Goal: Task Accomplishment & Management: Use online tool/utility

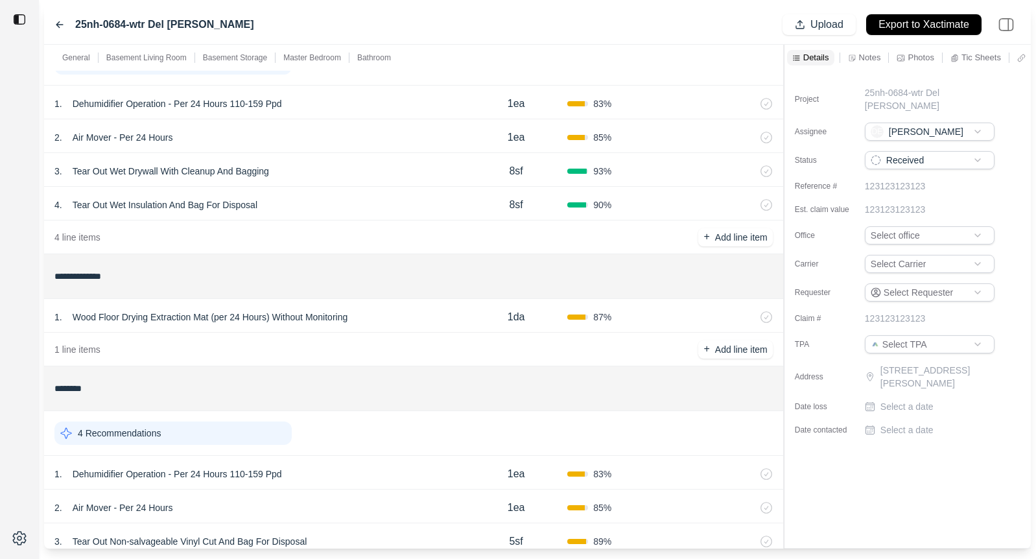
scroll to position [923, 0]
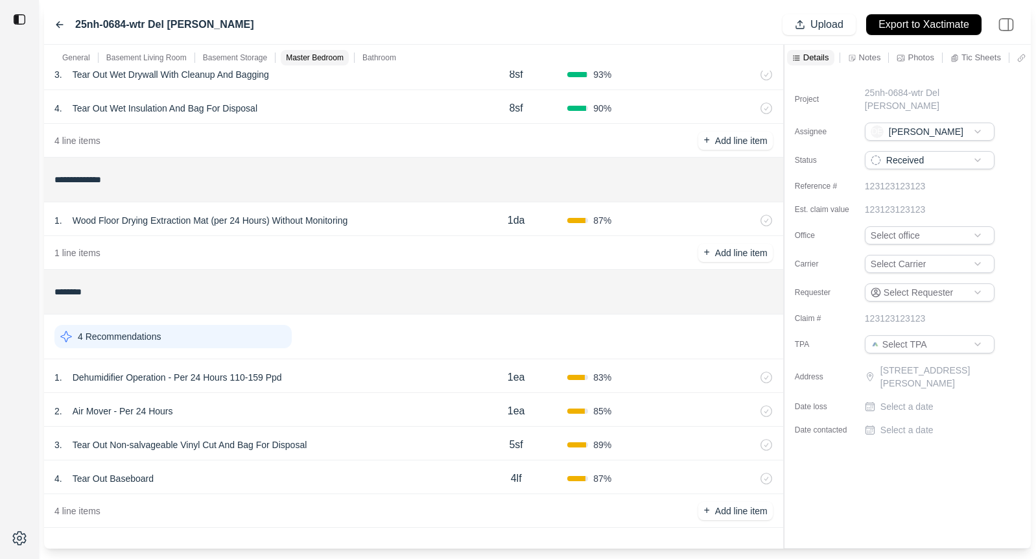
click at [345, 374] on div "1 . Dehumidifier Operation - Per 24 Hours 110-159 Ppd" at bounding box center [259, 377] width 410 height 18
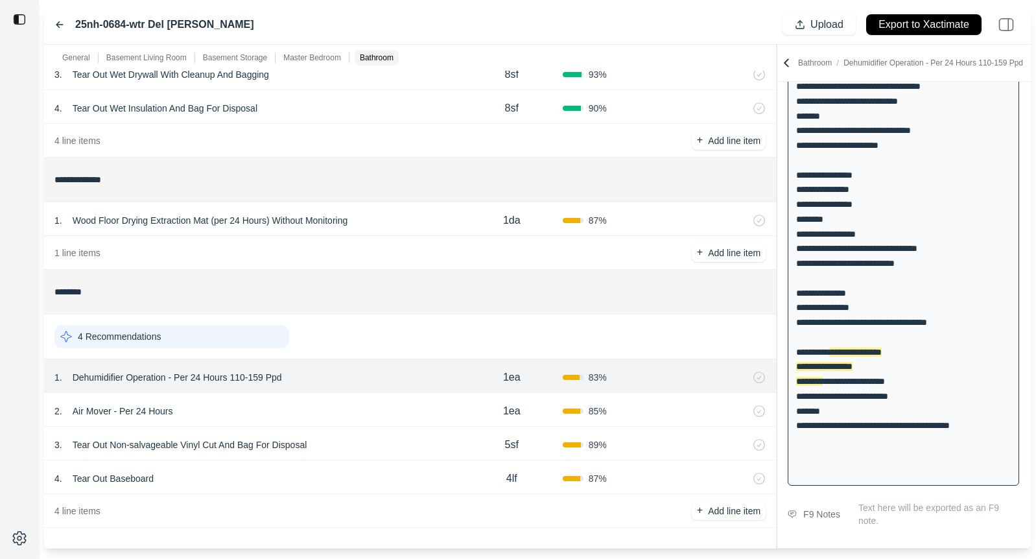
scroll to position [275, 0]
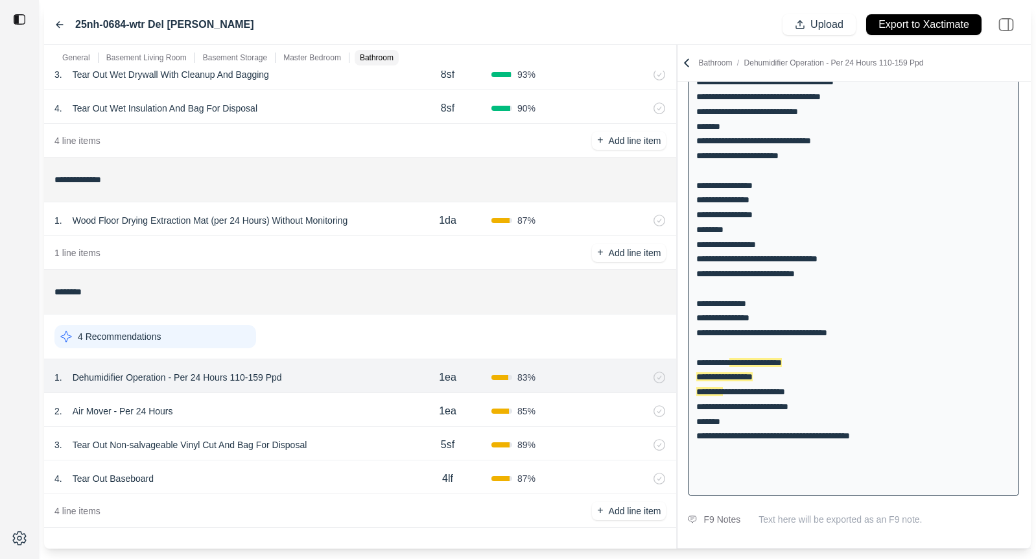
click at [677, 268] on div "**********" at bounding box center [537, 297] width 987 height 504
click at [278, 479] on div "4 . Tear Out Baseboard" at bounding box center [228, 478] width 348 height 18
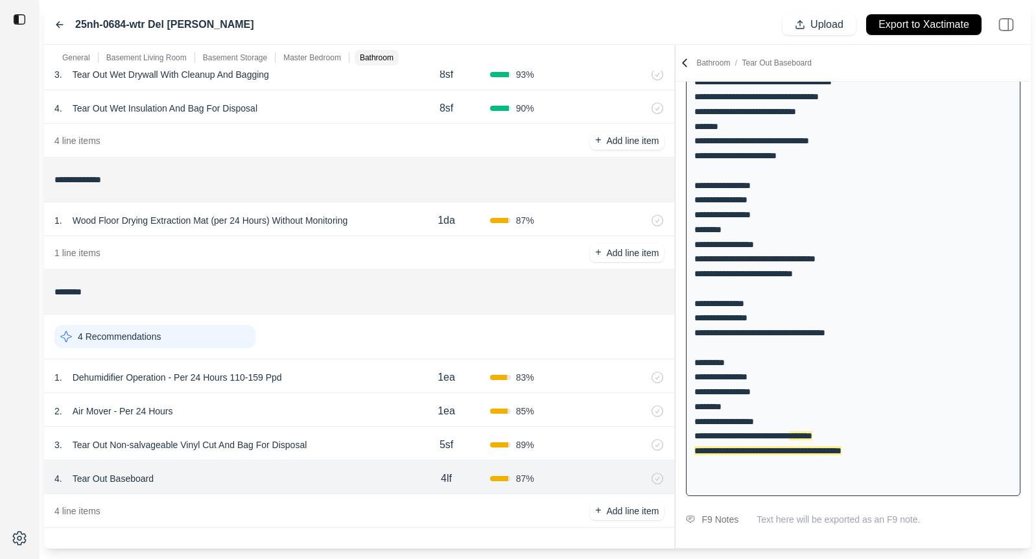
scroll to position [894, 0]
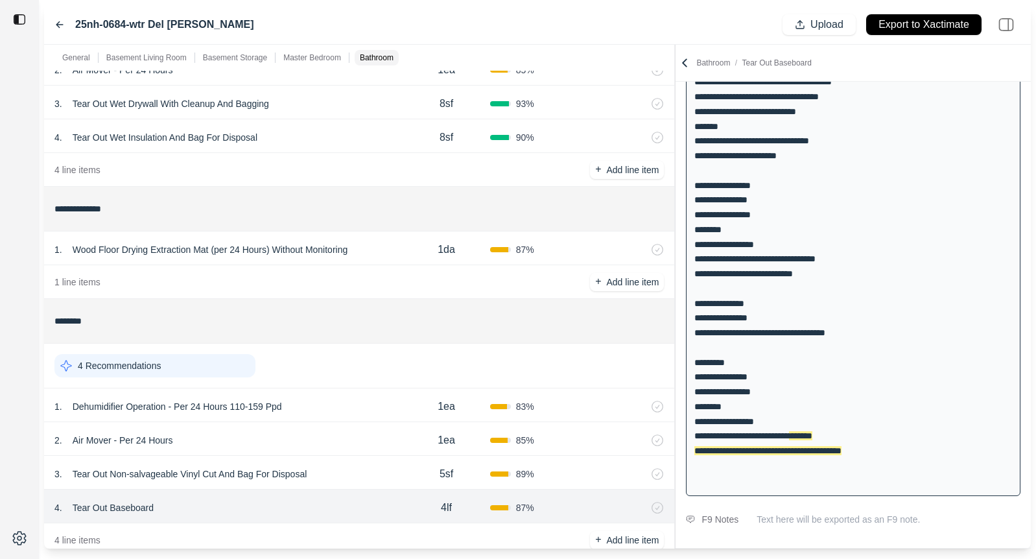
click at [383, 248] on div "1 . Wood Floor Drying Extraction Mat (per 24 Hours) Without Monitoring" at bounding box center [228, 250] width 348 height 18
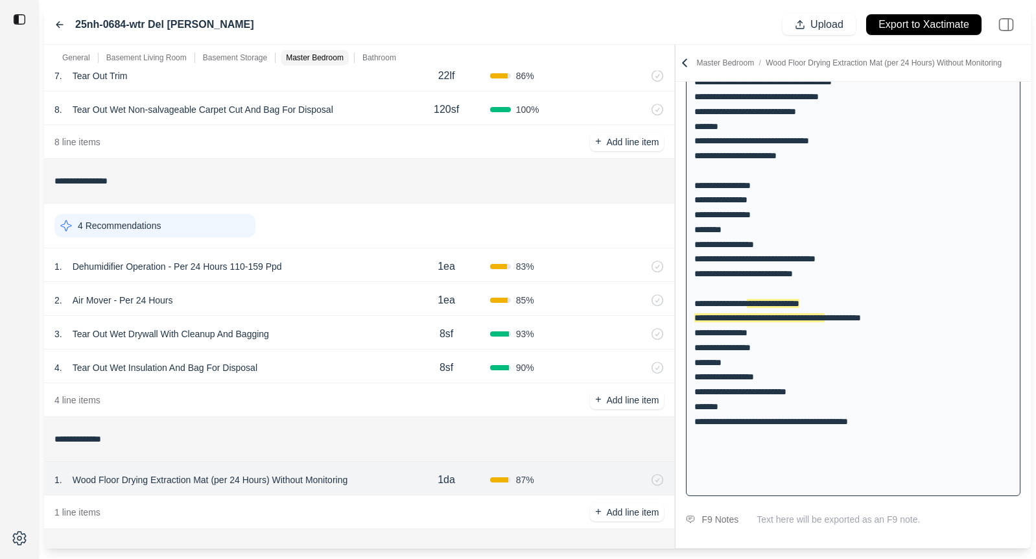
scroll to position [660, 0]
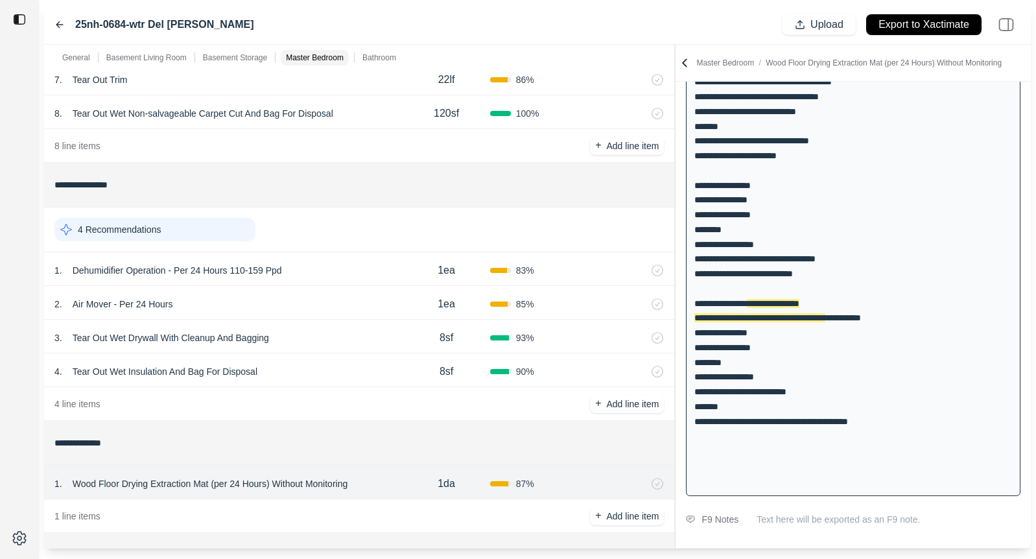
click at [337, 252] on div "4 Recommendations" at bounding box center [359, 229] width 630 height 45
click at [337, 257] on div "1 . Dehumidifier Operation - Per 24 Hours 110-159 Ppd 1ea 83 %" at bounding box center [359, 269] width 630 height 34
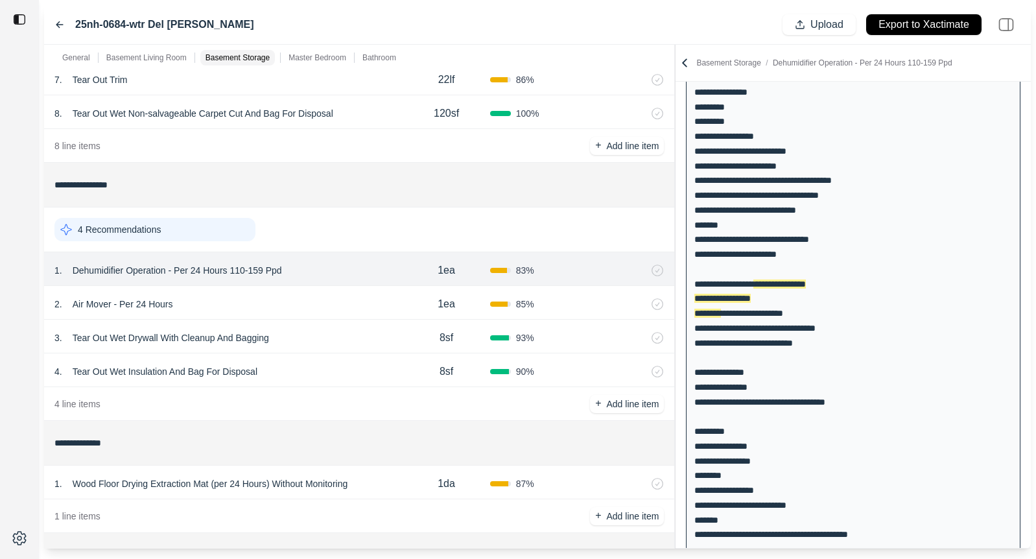
scroll to position [174, 0]
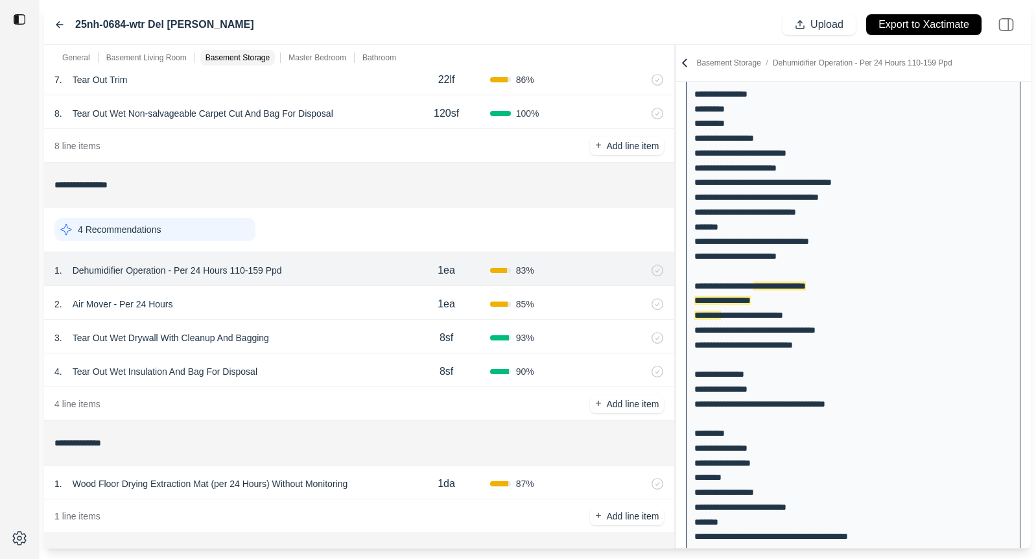
click at [327, 348] on div "3 . Tear Out Wet Drywall With Cleanup And Bagging 8sf 93 %" at bounding box center [359, 337] width 630 height 34
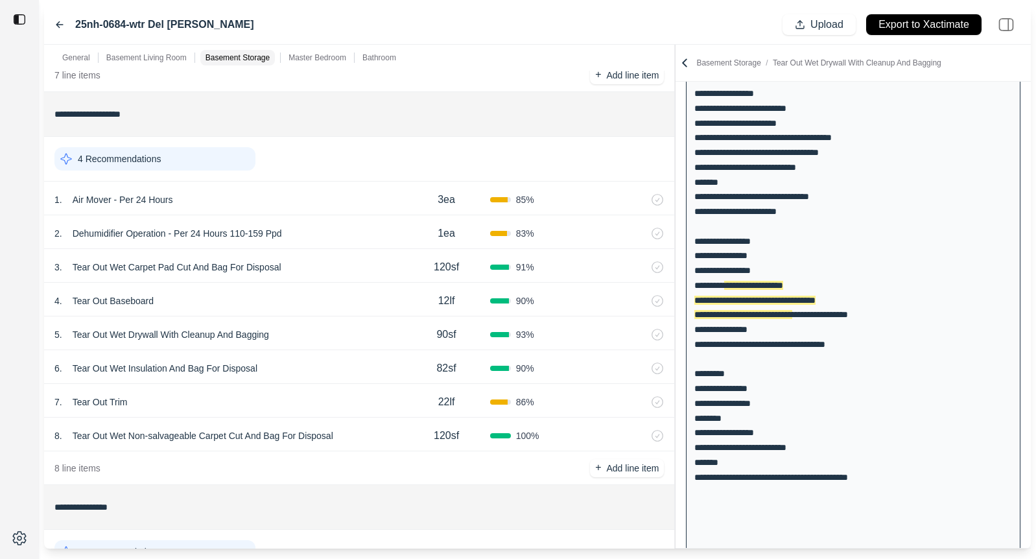
scroll to position [337, 0]
click at [322, 196] on div "1 . Air Mover - Per 24 Hours" at bounding box center [228, 200] width 348 height 18
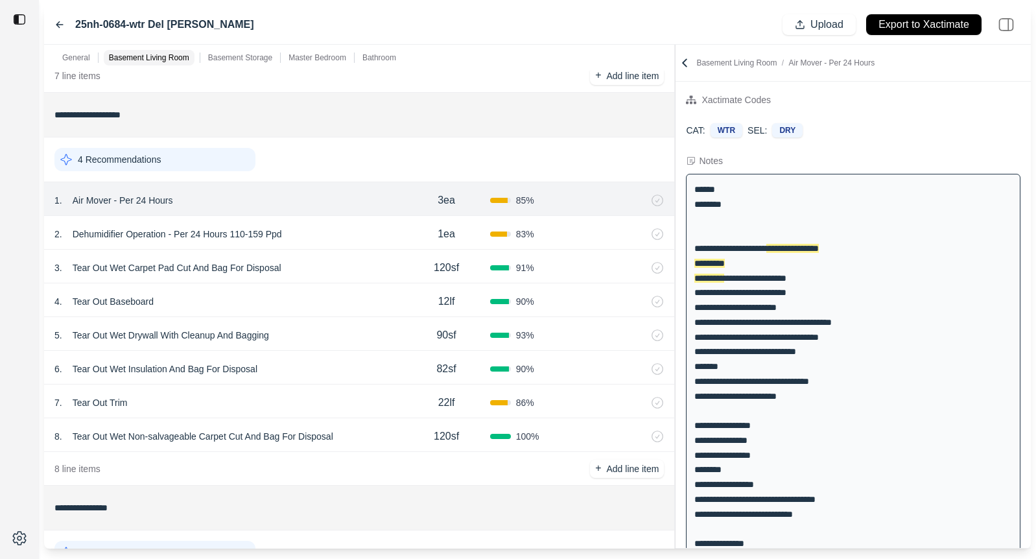
scroll to position [0, 0]
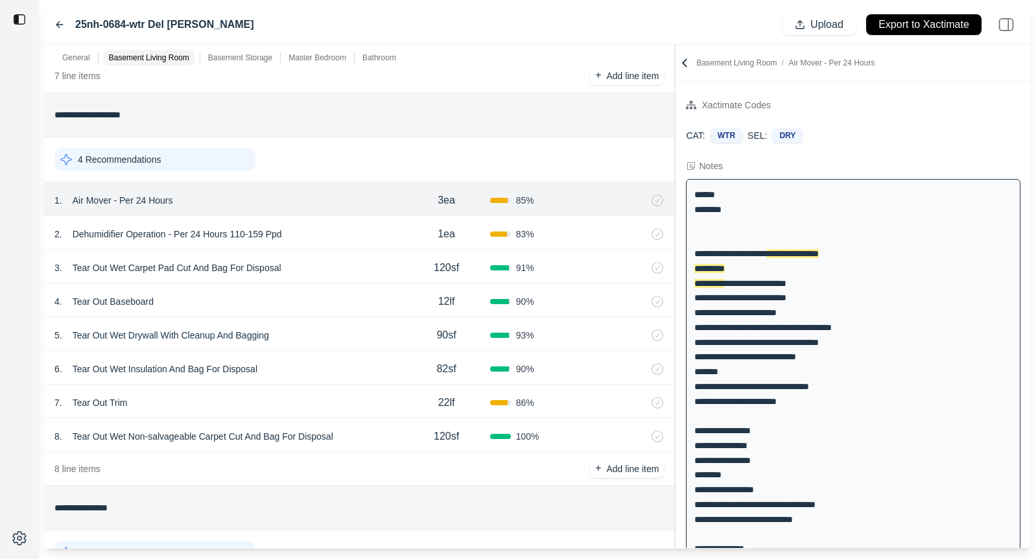
click at [311, 269] on div "3 . Tear Out Wet Carpet Pad Cut And Bag For Disposal" at bounding box center [228, 268] width 348 height 18
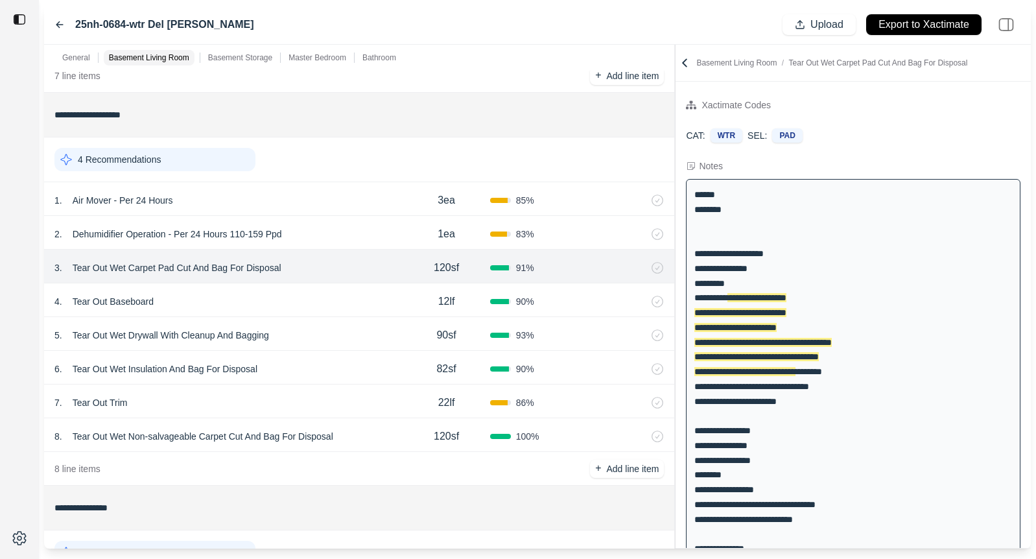
scroll to position [34, 0]
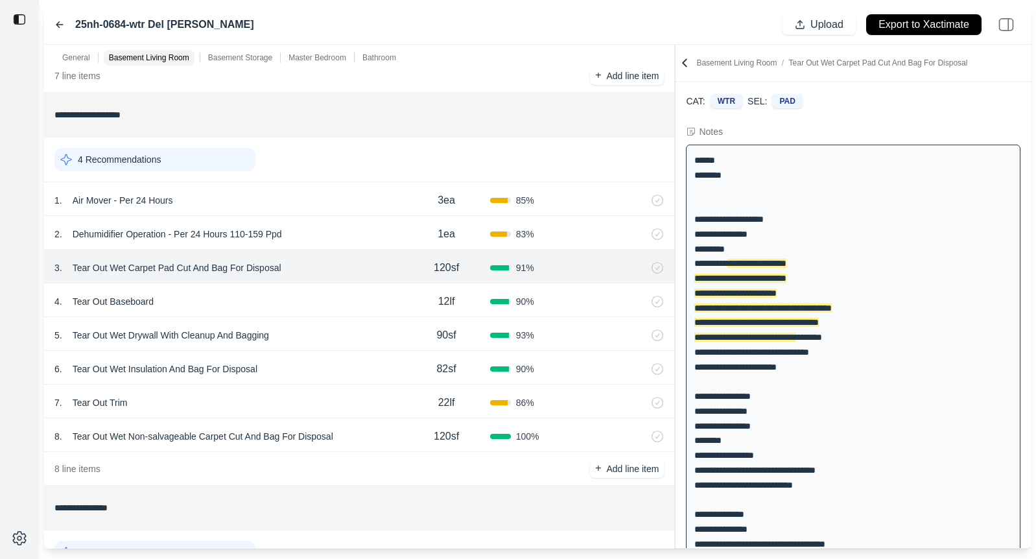
click at [202, 304] on div "4 . Tear Out Baseboard" at bounding box center [228, 301] width 348 height 18
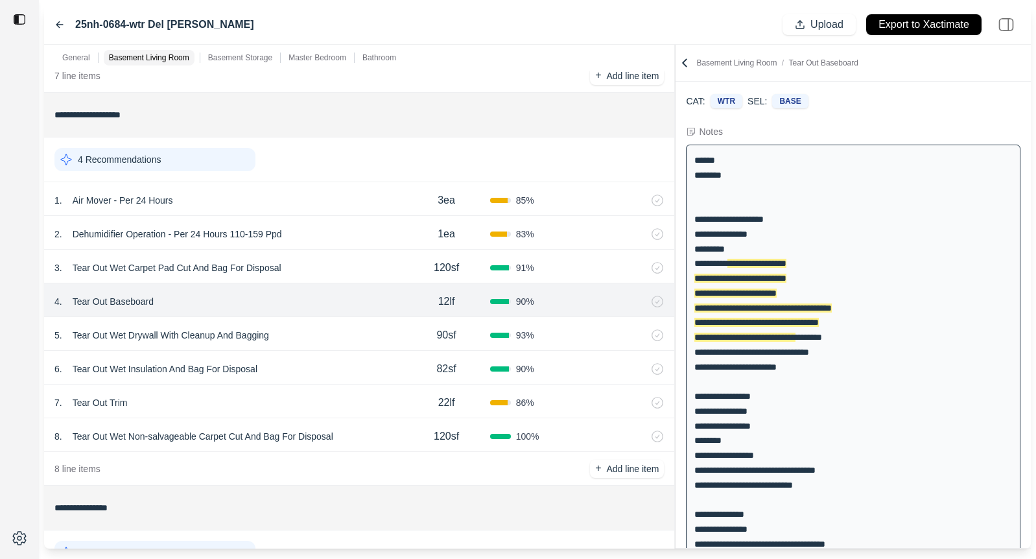
click at [364, 431] on div "8 . Tear Out Wet Non-salvageable Carpet Cut And Bag For Disposal" at bounding box center [228, 436] width 348 height 18
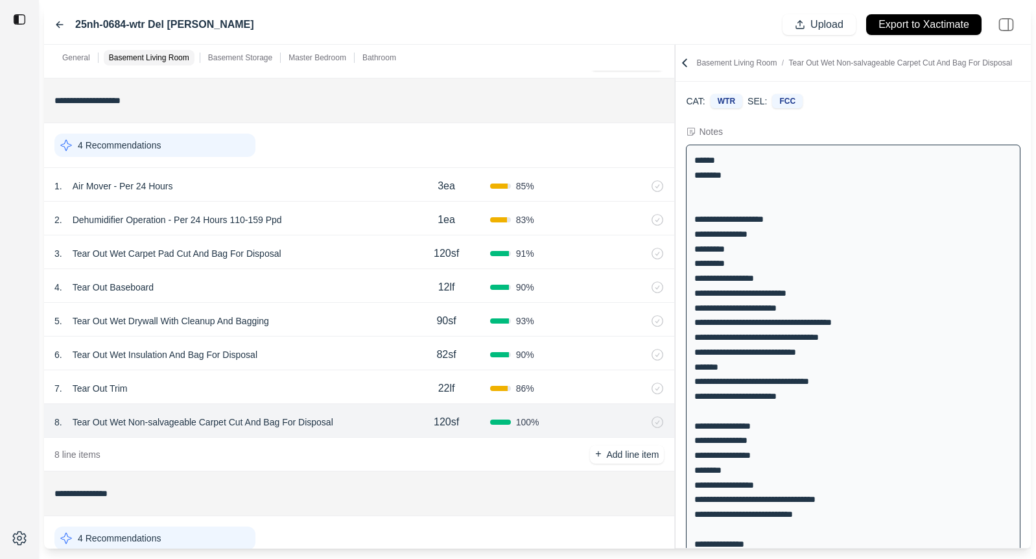
scroll to position [356, 0]
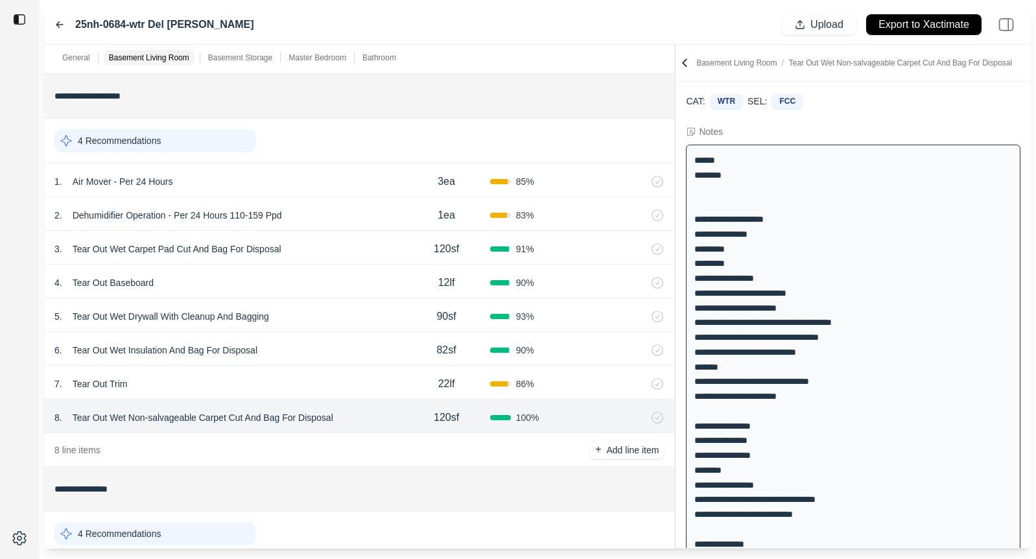
click at [314, 247] on div "3 . Tear Out Wet Carpet Pad Cut And Bag For Disposal" at bounding box center [228, 249] width 348 height 18
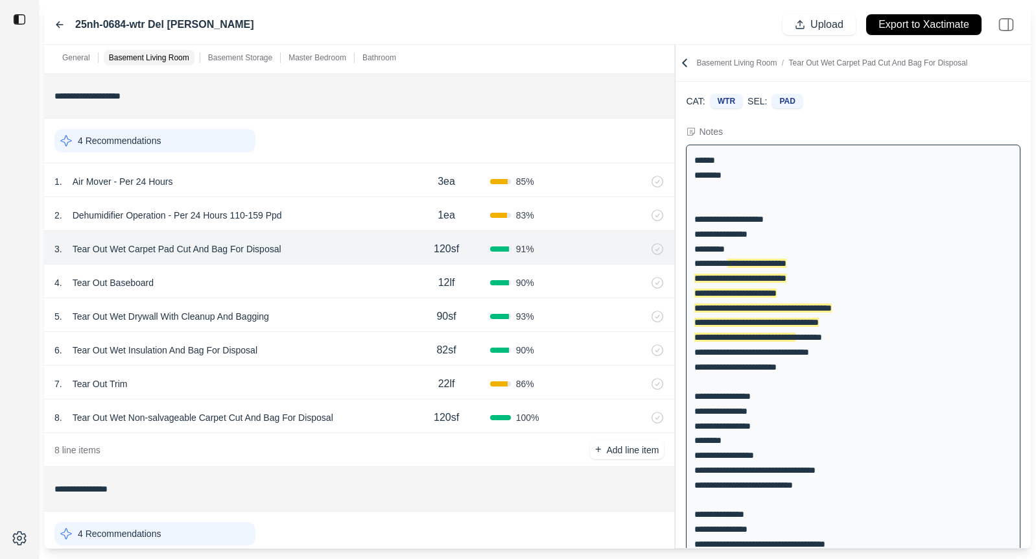
click at [384, 414] on div "8 . Tear Out Wet Non-salvageable Carpet Cut And Bag For Disposal" at bounding box center [228, 418] width 348 height 18
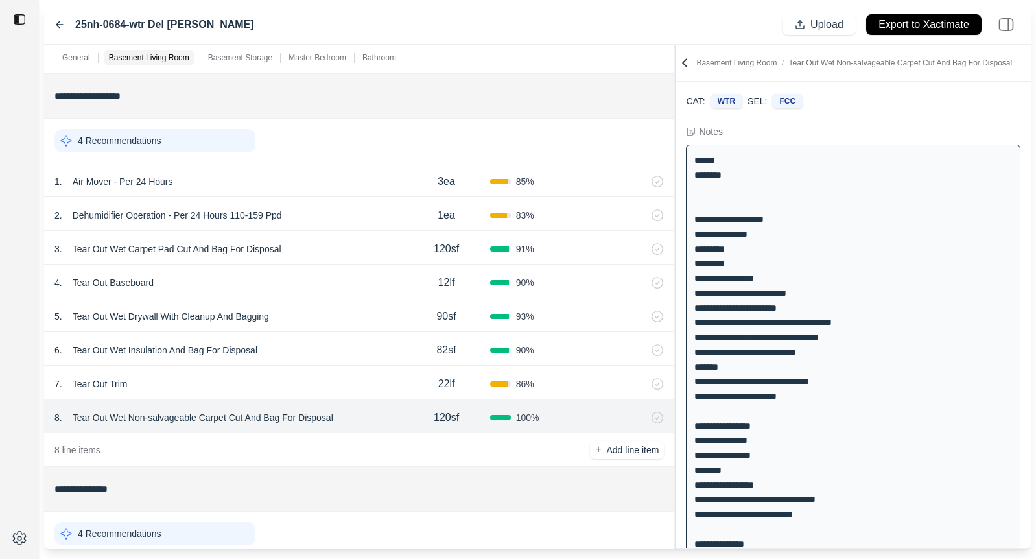
click at [348, 239] on div "3 . Tear Out Wet Carpet Pad Cut And Bag For Disposal 120sf 91 %" at bounding box center [359, 248] width 630 height 34
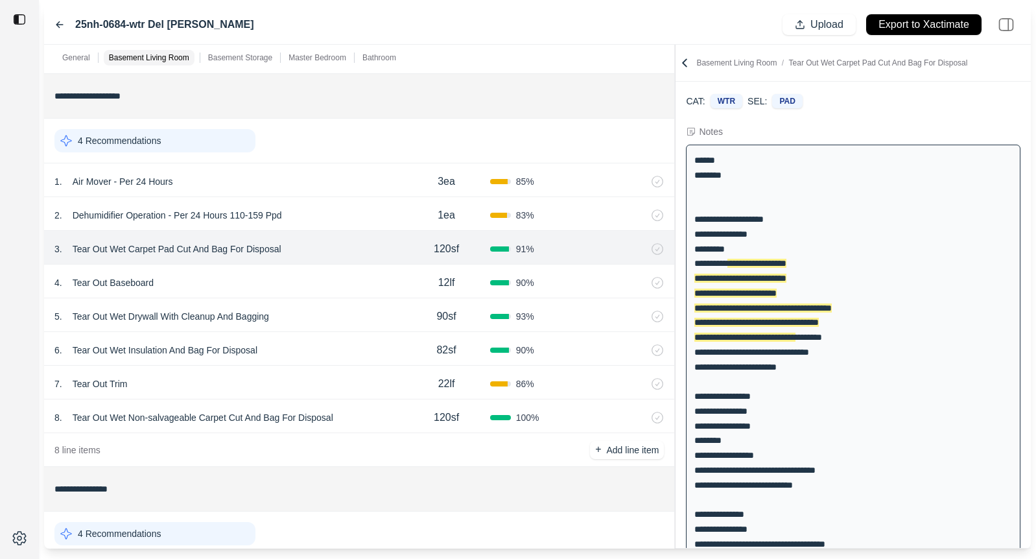
click at [344, 279] on div "4 . Tear Out Baseboard" at bounding box center [228, 283] width 348 height 18
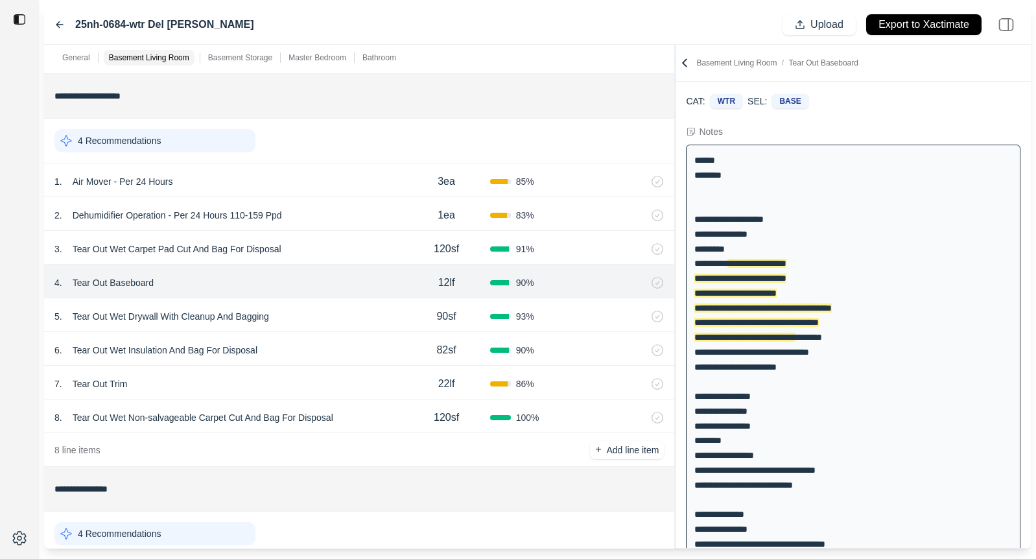
click at [343, 313] on div "5 . Tear Out Wet Drywall With Cleanup And Bagging" at bounding box center [228, 316] width 348 height 18
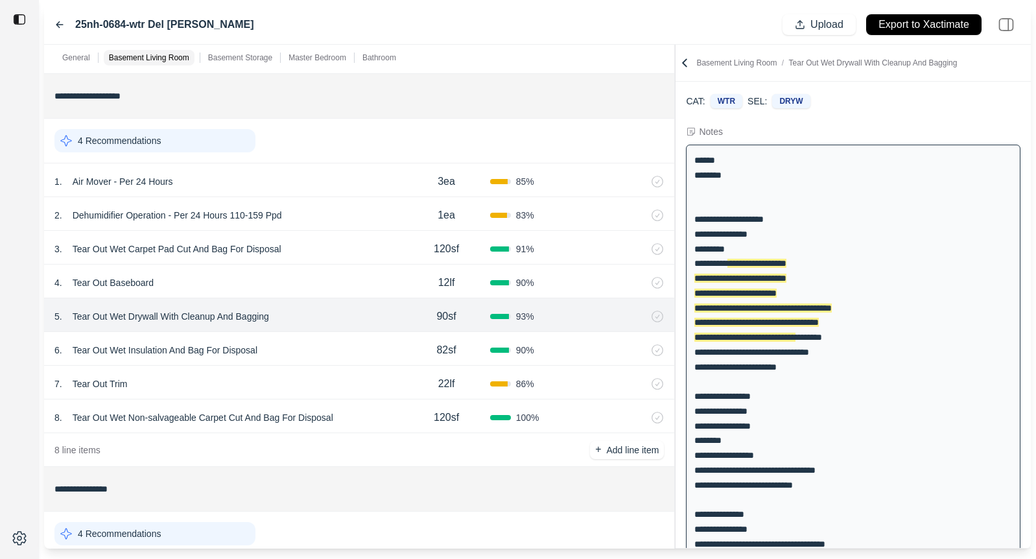
click at [338, 375] on div "7 . Tear Out Trim" at bounding box center [228, 384] width 348 height 18
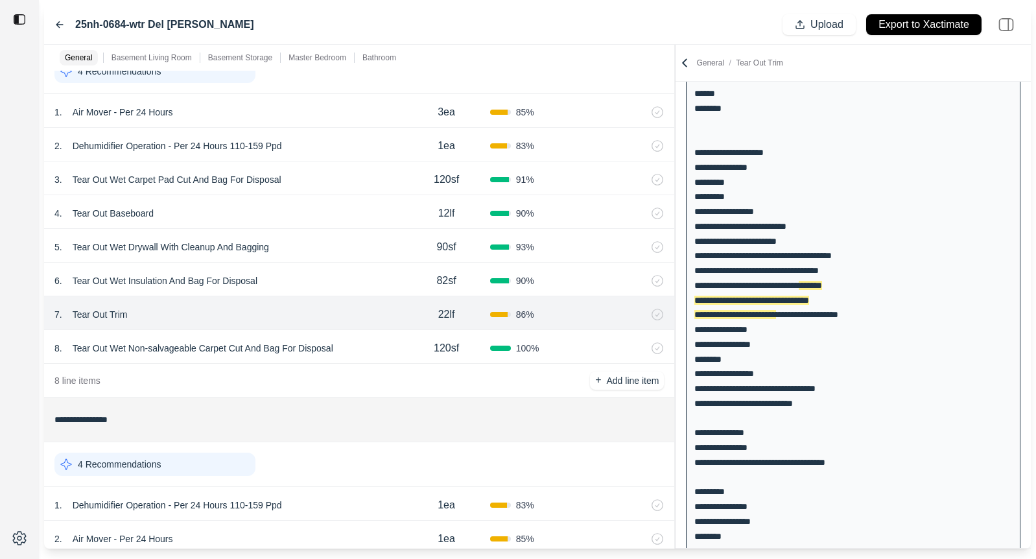
scroll to position [291, 0]
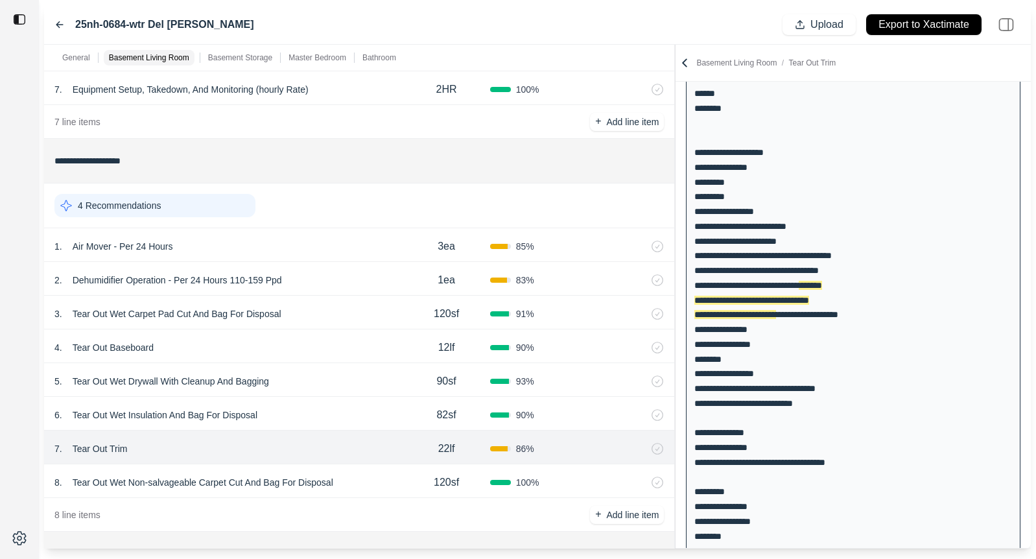
click at [352, 314] on div "3 . Tear Out Wet Carpet Pad Cut And Bag For Disposal" at bounding box center [228, 314] width 348 height 18
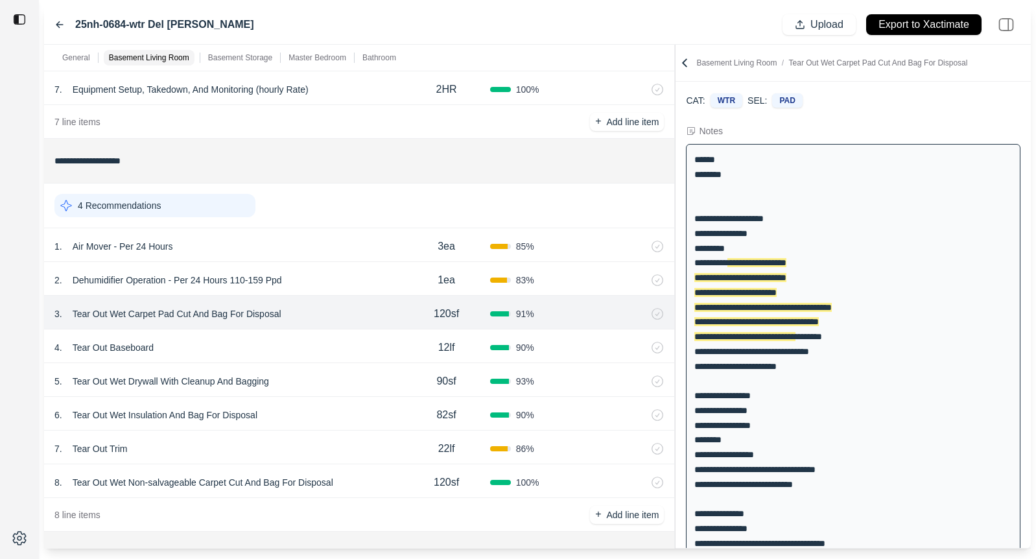
scroll to position [35, 0]
click at [58, 25] on icon at bounding box center [59, 25] width 6 height 6
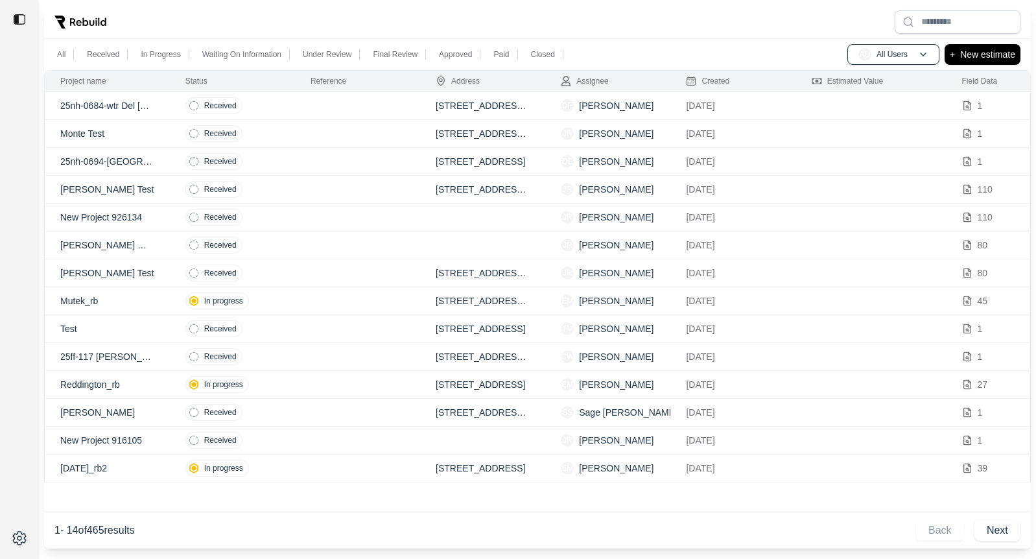
click at [25, 171] on div at bounding box center [19, 279] width 39 height 559
click at [314, 352] on td at bounding box center [357, 357] width 125 height 28
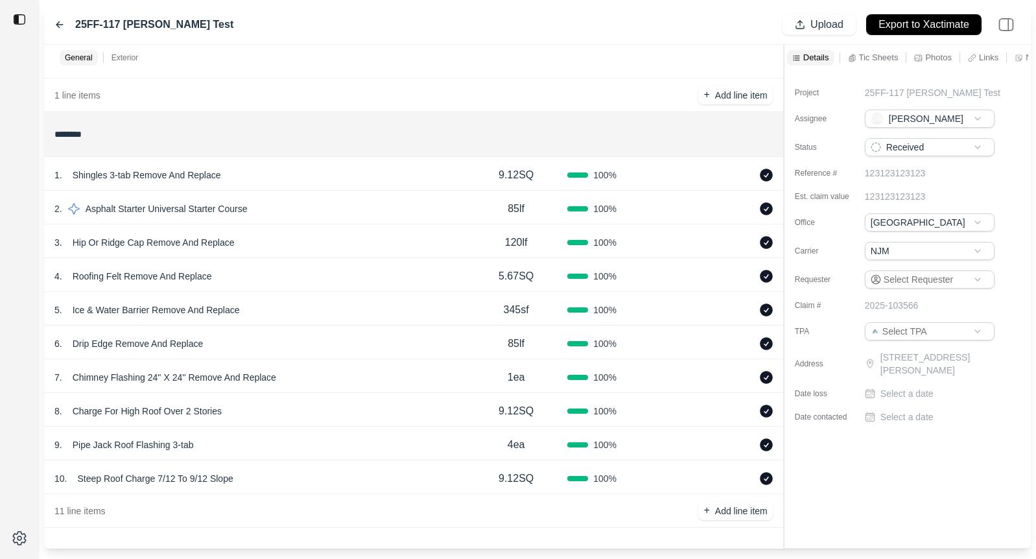
scroll to position [70, 0]
click at [332, 61] on div "General Exterior" at bounding box center [413, 58] width 739 height 26
